Goal: Task Accomplishment & Management: Use online tool/utility

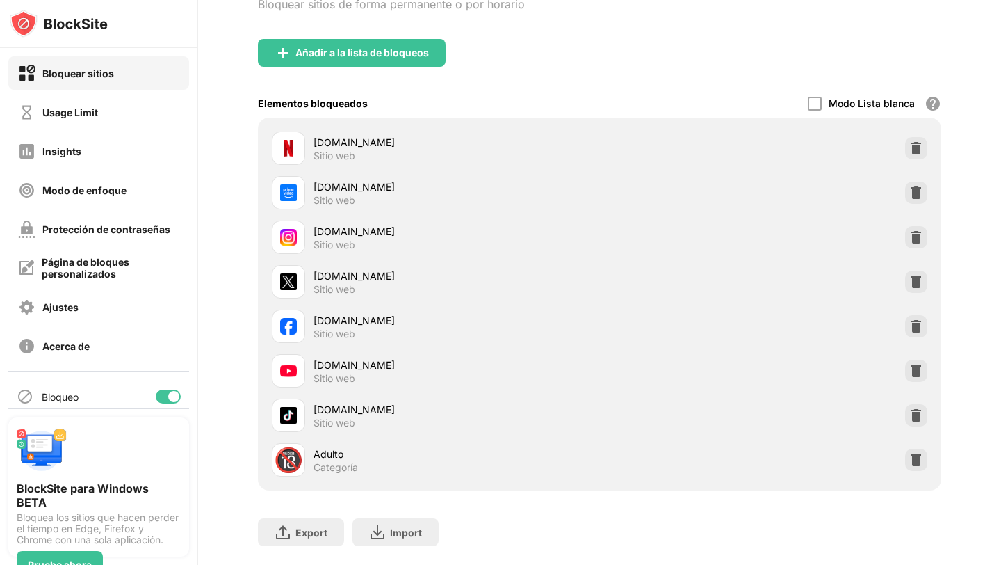
scroll to position [129, 0]
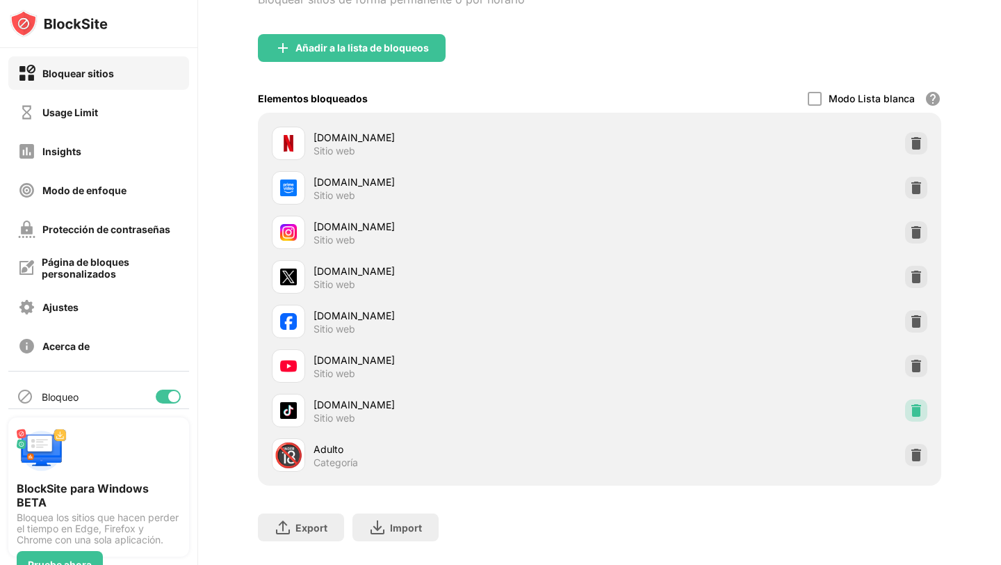
click at [910, 406] on img at bounding box center [917, 410] width 14 height 14
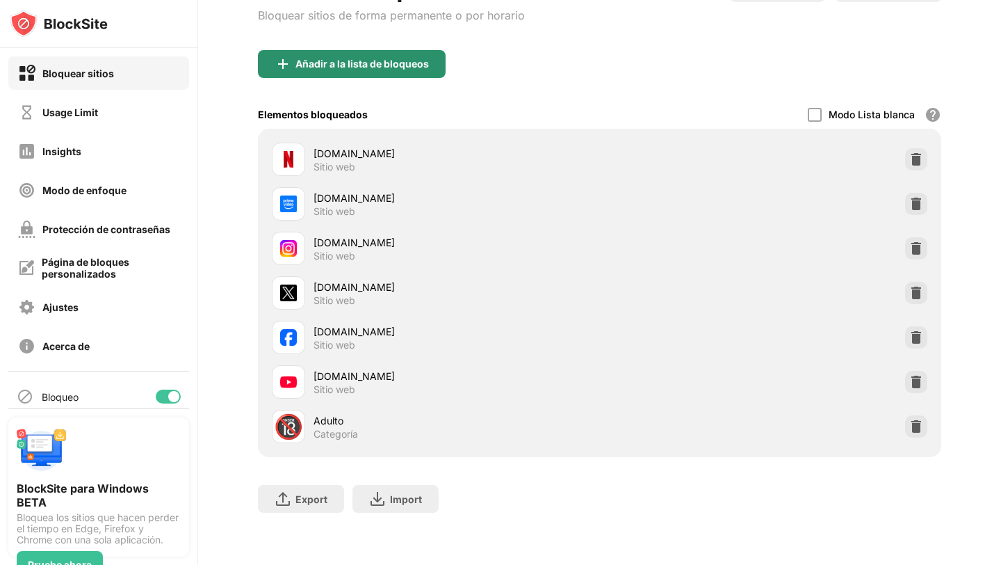
click at [344, 60] on div "Añadir a la lista de bloqueos" at bounding box center [363, 63] width 134 height 11
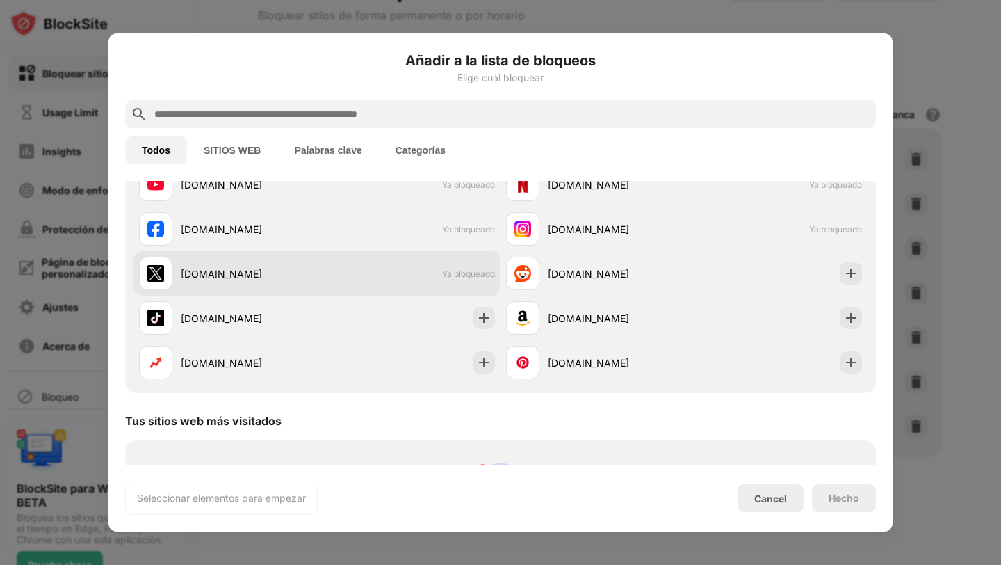
scroll to position [270, 0]
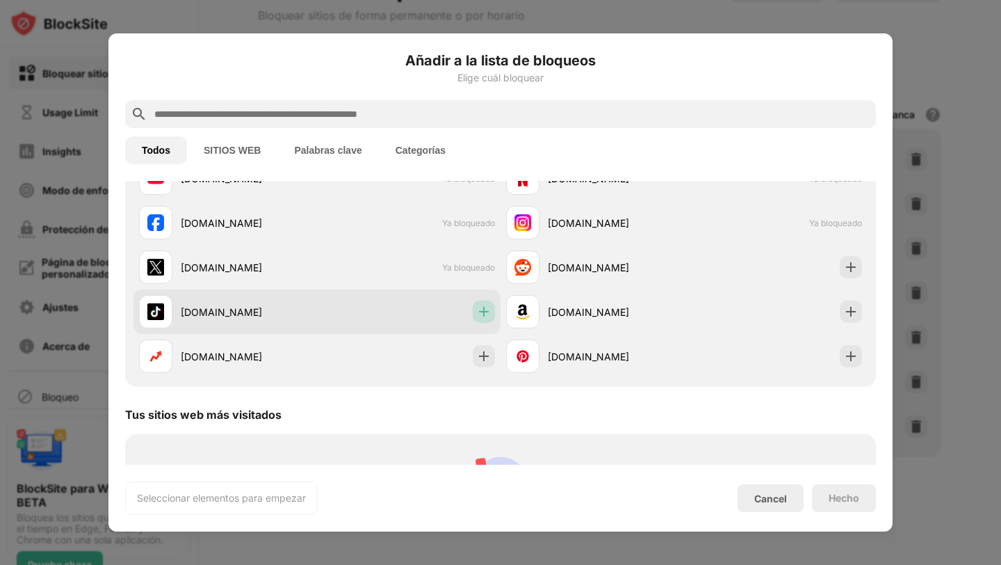
click at [487, 314] on img at bounding box center [484, 312] width 14 height 14
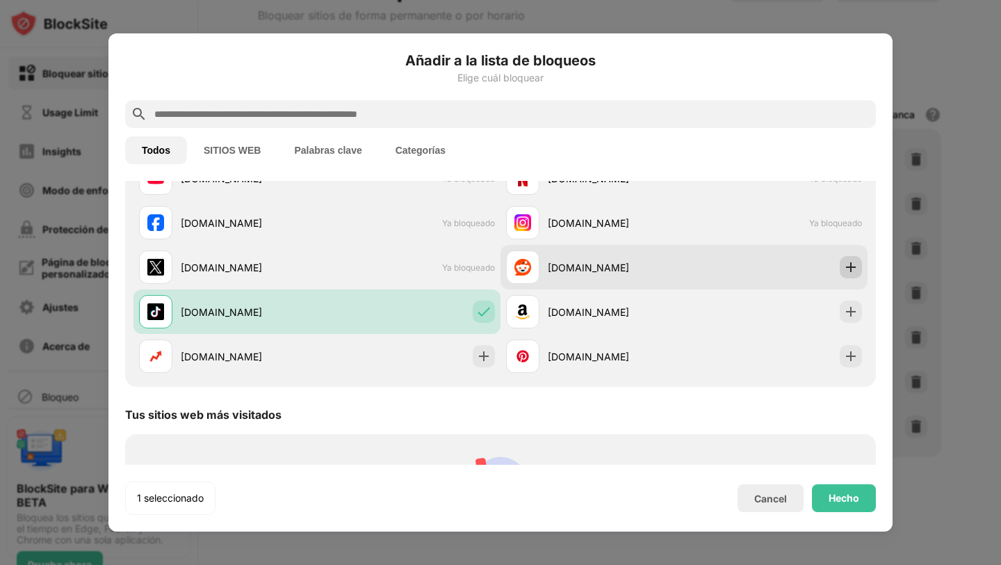
click at [859, 259] on div at bounding box center [851, 267] width 22 height 22
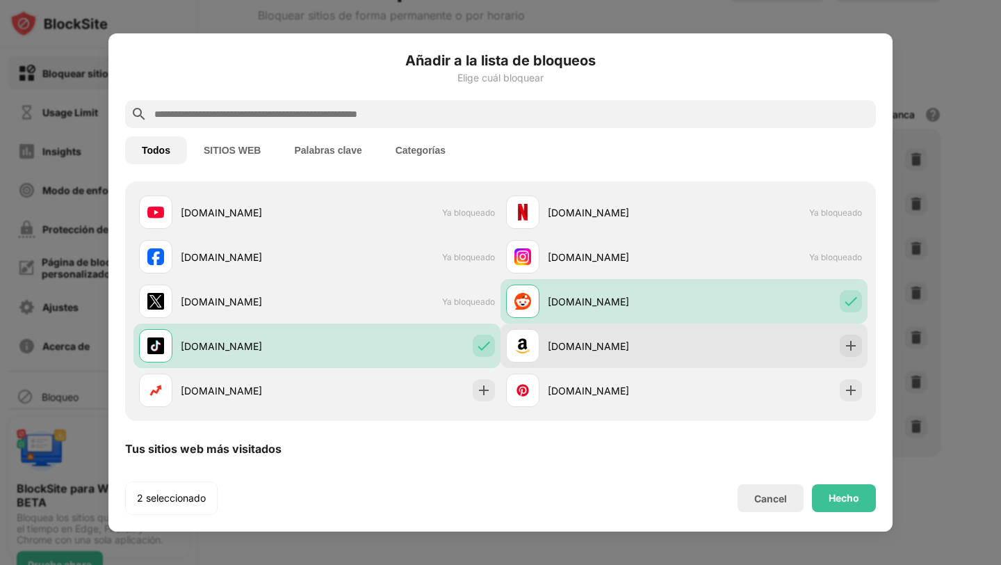
scroll to position [211, 0]
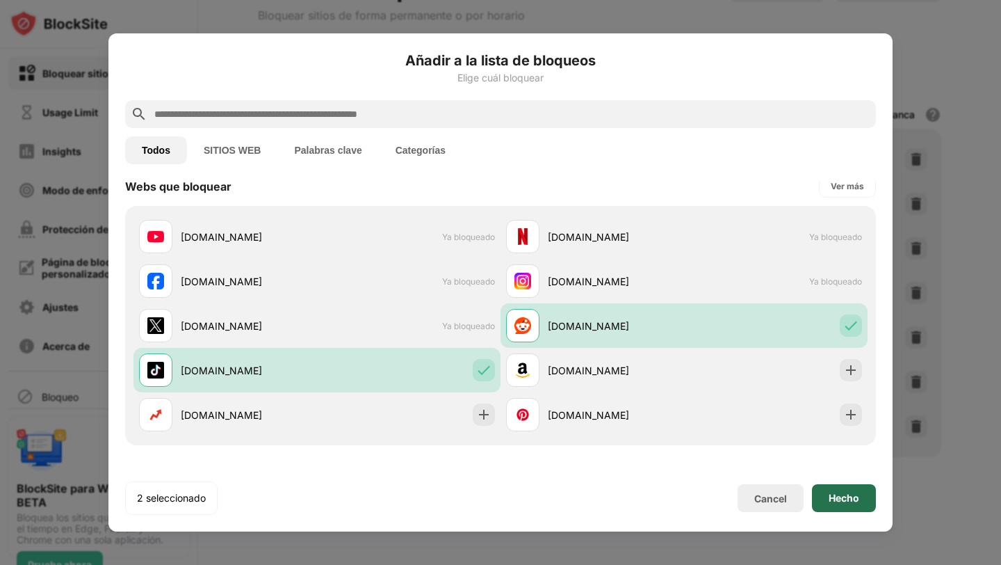
click at [823, 494] on div "Hecho" at bounding box center [844, 498] width 64 height 28
